Goal: Task Accomplishment & Management: Use online tool/utility

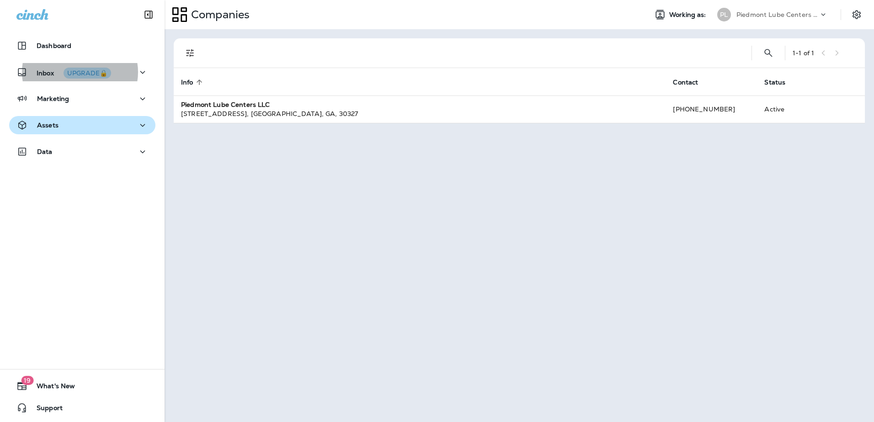
click at [62, 117] on button "Assets" at bounding box center [82, 125] width 146 height 18
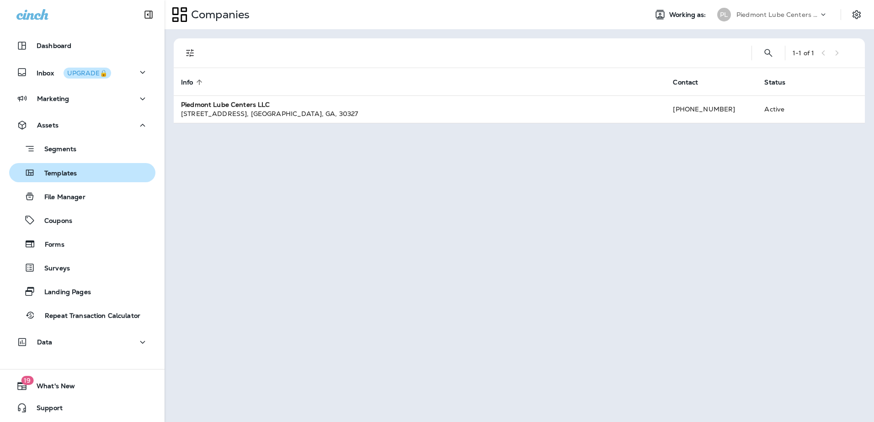
click at [55, 177] on p "Templates" at bounding box center [56, 174] width 42 height 9
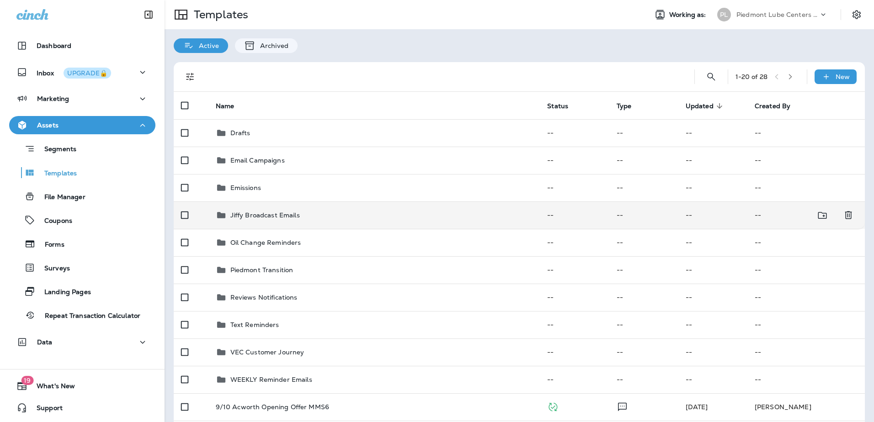
click at [265, 209] on p "Jiffy Broadcast Emails" at bounding box center [264, 215] width 69 height 7
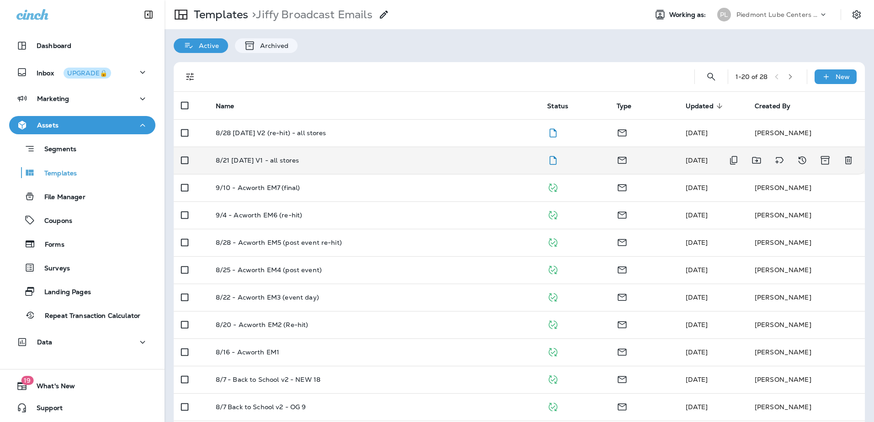
click at [265, 159] on p "8/21 [DATE] V1 - all stores" at bounding box center [258, 160] width 84 height 7
